Goal: Navigation & Orientation: Find specific page/section

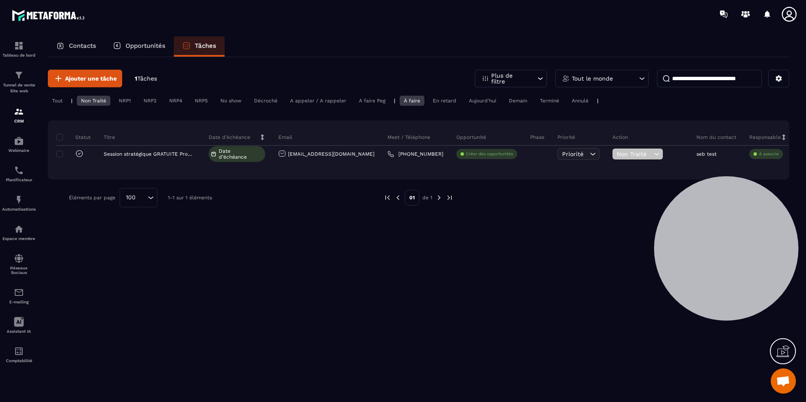
click at [150, 49] on p "Opportunités" at bounding box center [146, 46] width 40 height 8
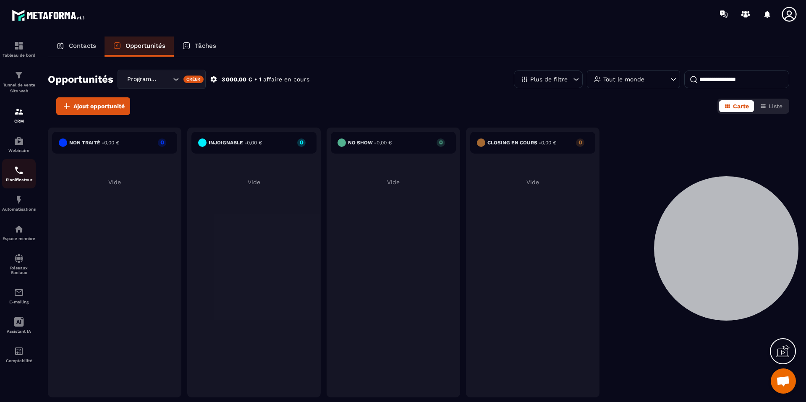
click at [16, 169] on img at bounding box center [19, 170] width 10 height 10
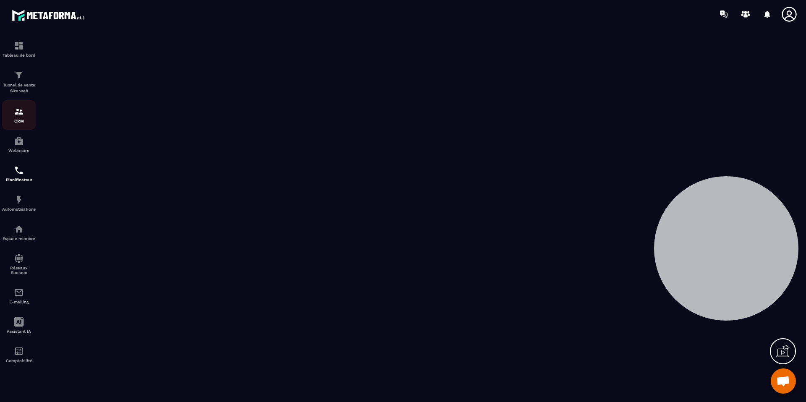
click at [23, 119] on p "CRM" at bounding box center [19, 121] width 34 height 5
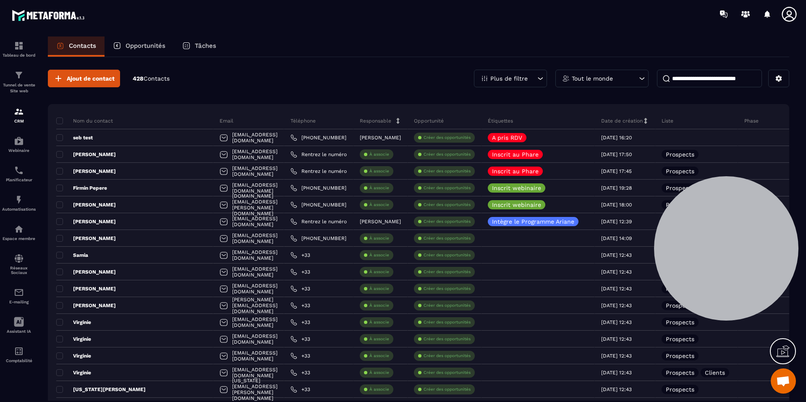
drag, startPoint x: 202, startPoint y: 44, endPoint x: 169, endPoint y: 45, distance: 32.3
click at [201, 44] on p "Tâches" at bounding box center [205, 46] width 21 height 8
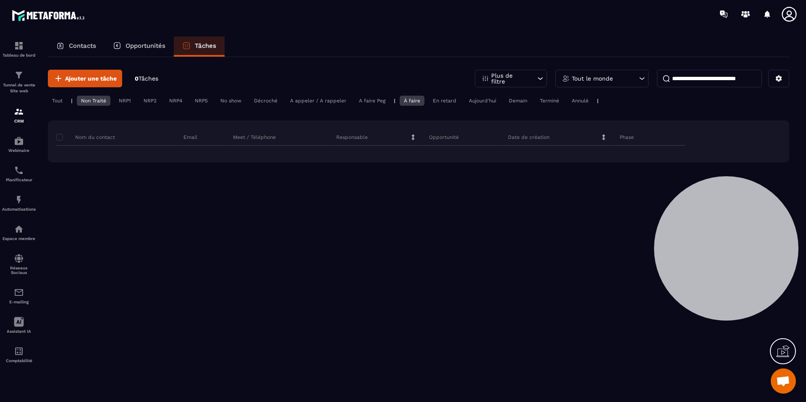
click at [157, 46] on p "Opportunités" at bounding box center [146, 46] width 40 height 8
